Goal: Task Accomplishment & Management: Manage account settings

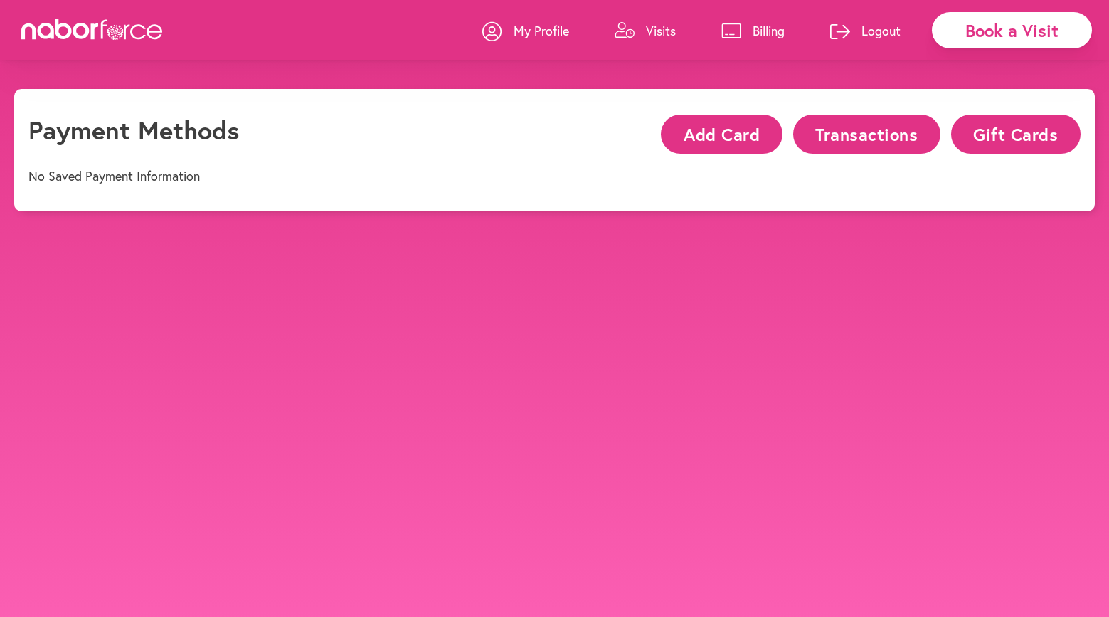
click at [976, 32] on div "Book a Visit" at bounding box center [1012, 30] width 160 height 36
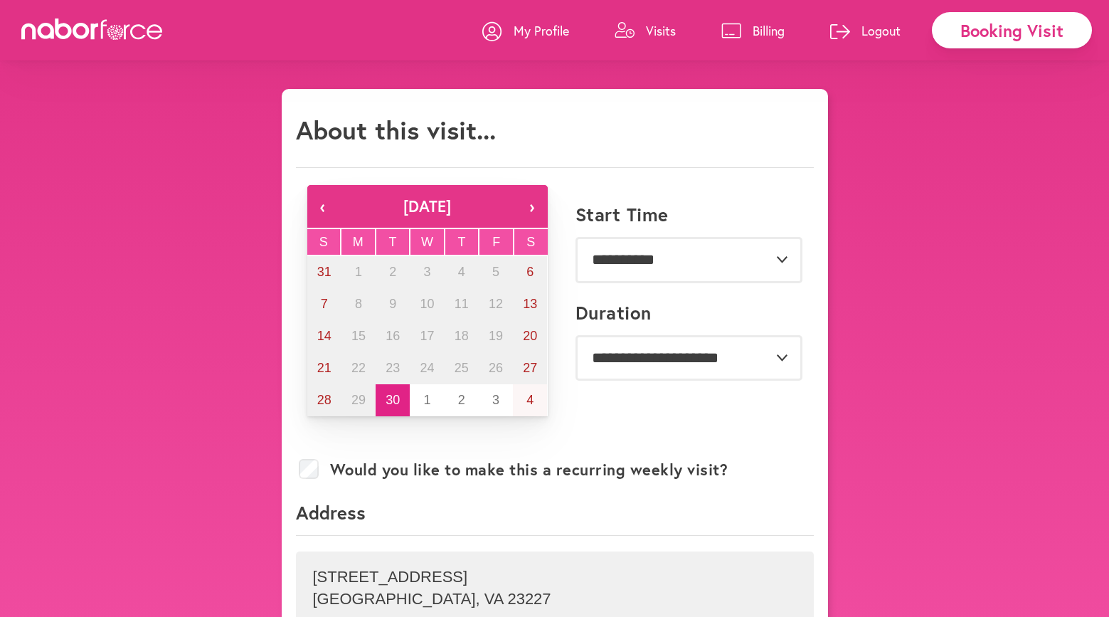
click at [549, 33] on p "My Profile" at bounding box center [542, 30] width 56 height 17
select select "*"
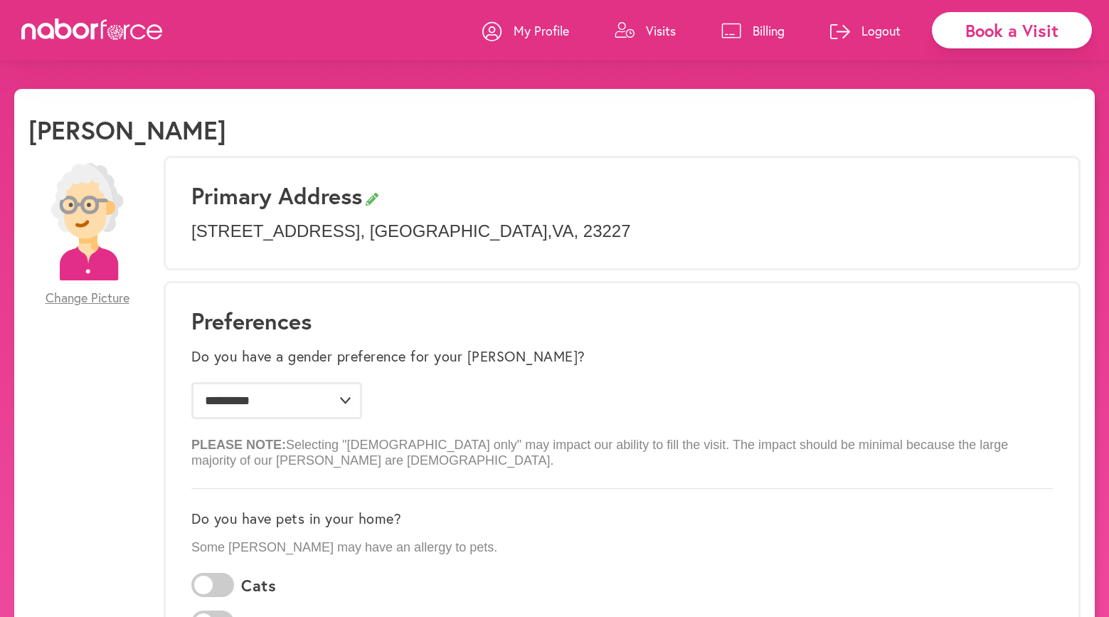
click at [760, 29] on p "Billing" at bounding box center [769, 30] width 32 height 17
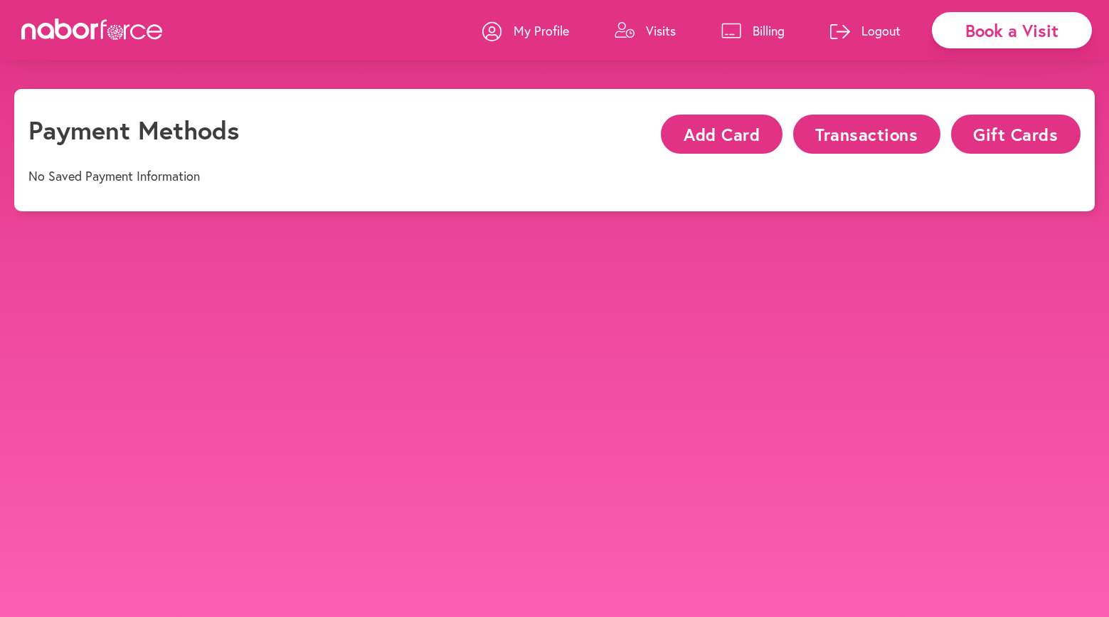
click at [999, 28] on div "Book a Visit" at bounding box center [1012, 30] width 160 height 36
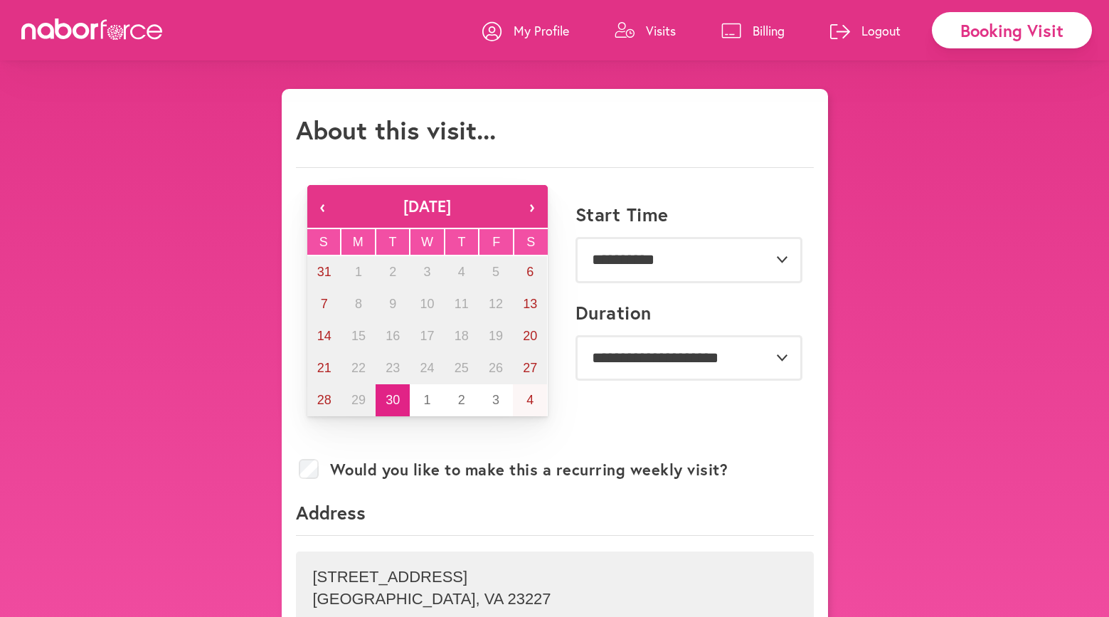
click at [70, 31] on icon at bounding box center [64, 29] width 17 height 21
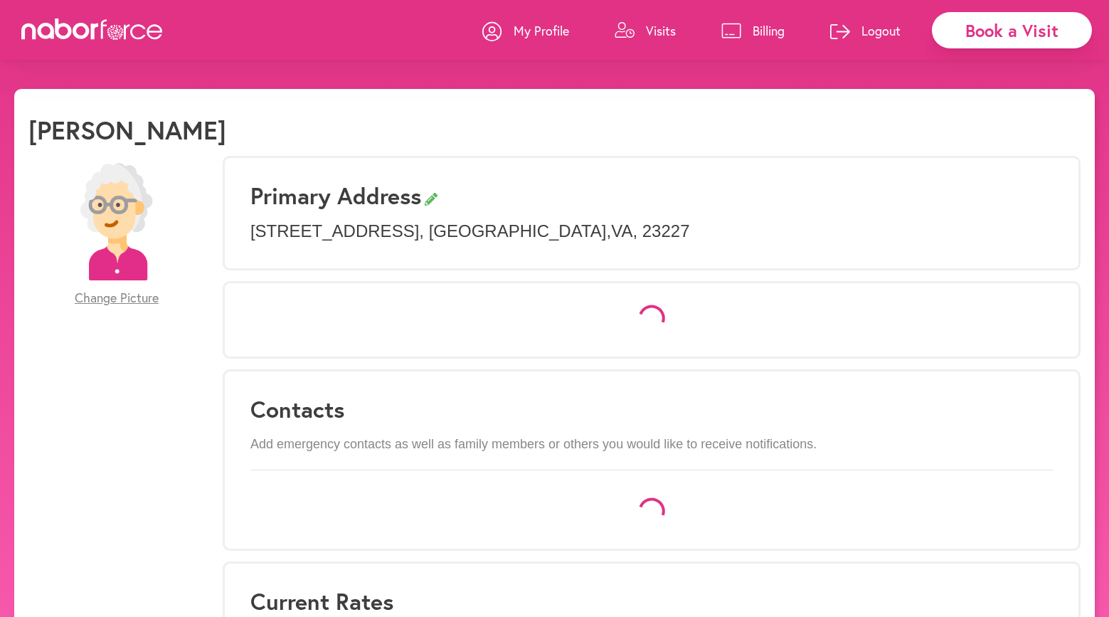
select select "*"
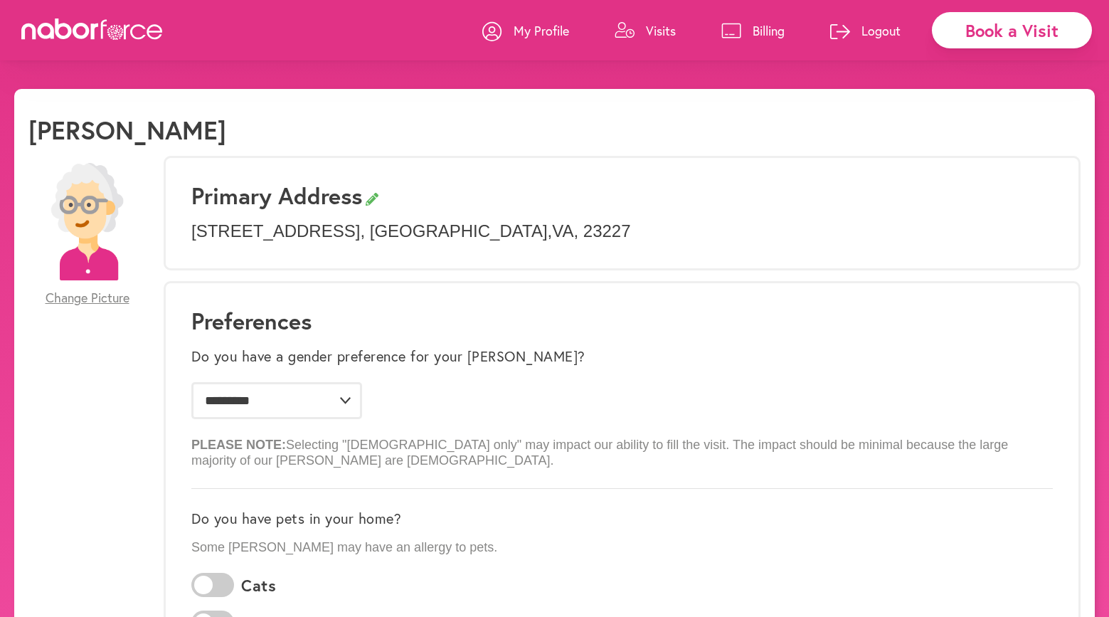
click at [981, 34] on div "Book a Visit" at bounding box center [1012, 30] width 160 height 36
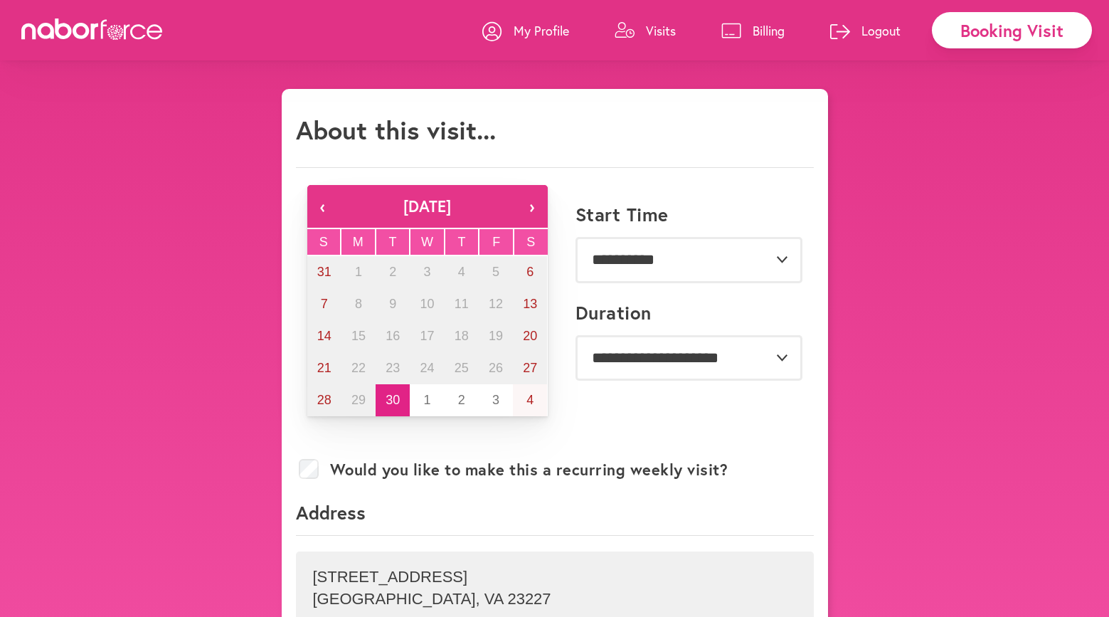
click at [67, 33] on icon at bounding box center [92, 29] width 142 height 21
select select "*"
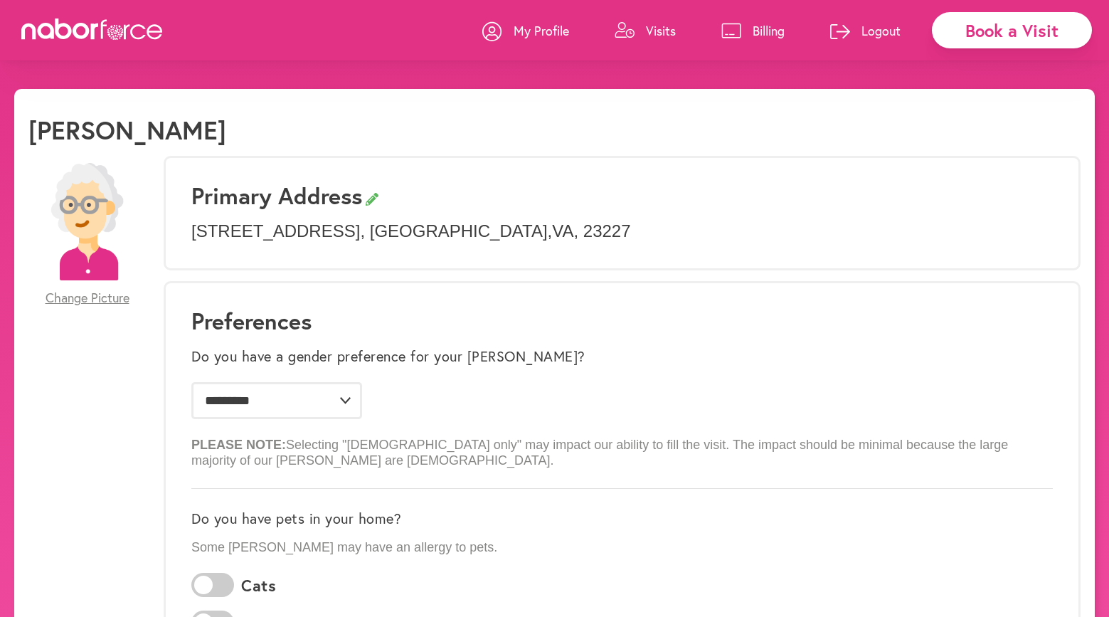
scroll to position [1, 0]
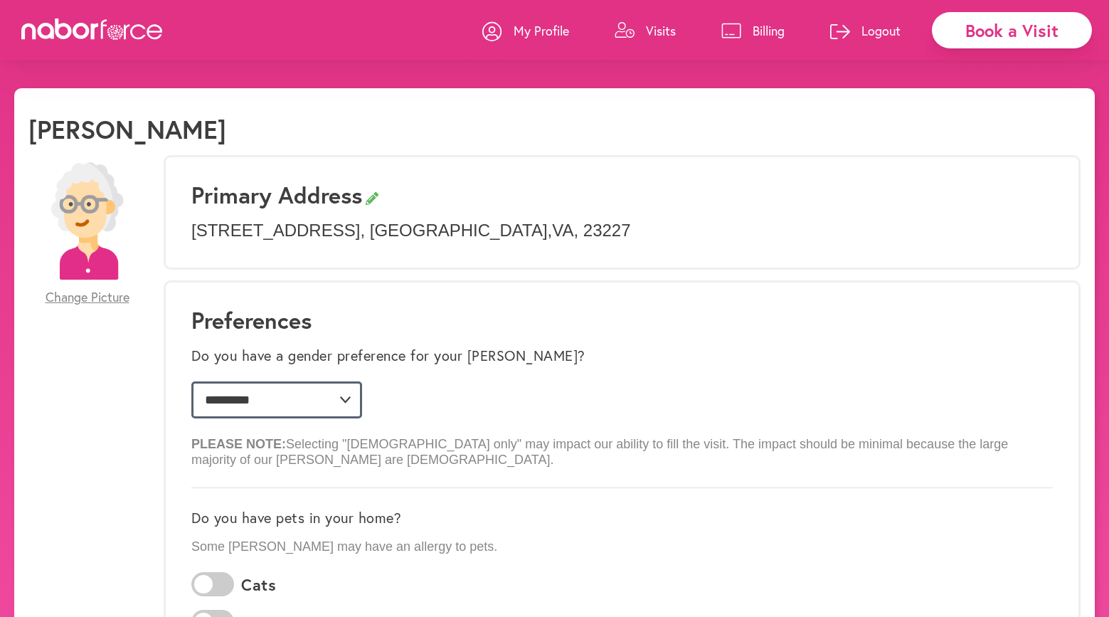
click at [348, 400] on select "**********" at bounding box center [276, 399] width 171 height 37
select select
click at [250, 381] on select "**********" at bounding box center [276, 399] width 171 height 37
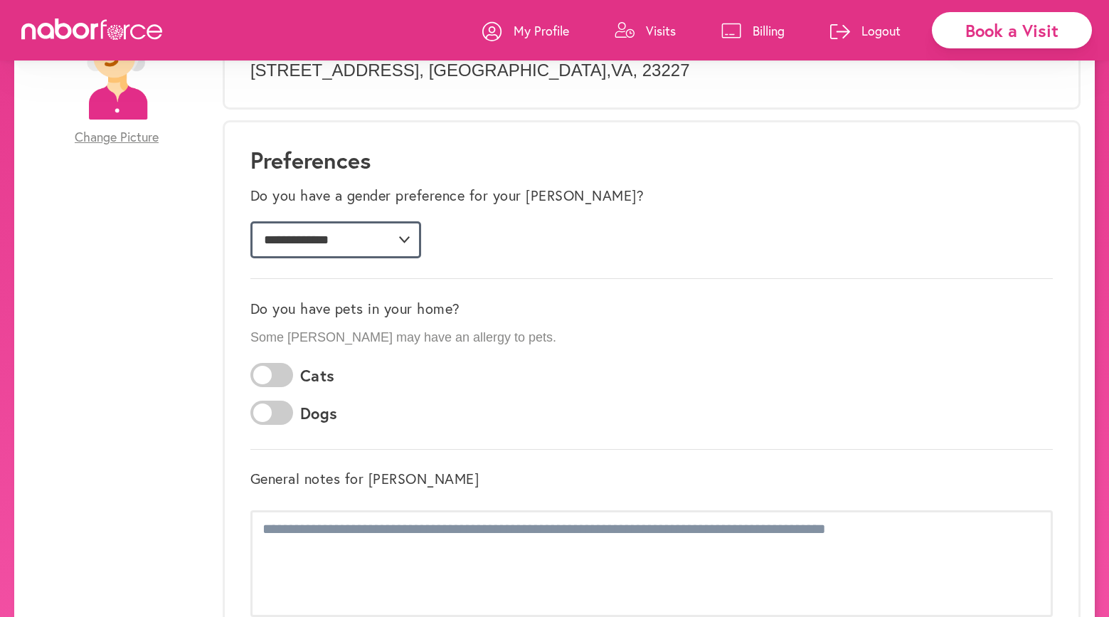
scroll to position [0, 0]
